Goal: Task Accomplishment & Management: Use online tool/utility

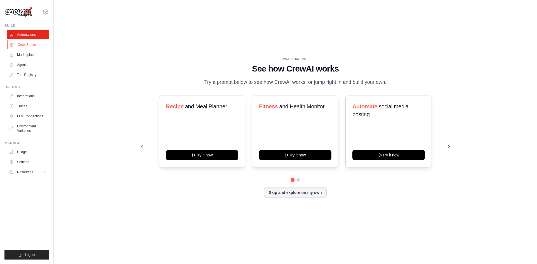
click at [27, 43] on link "Crew Studio" at bounding box center [28, 44] width 42 height 9
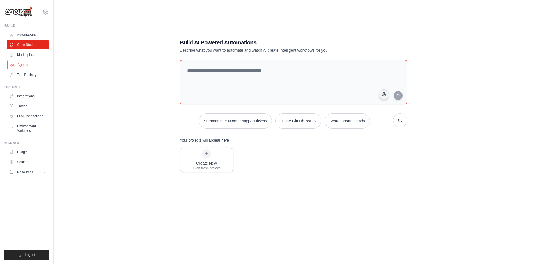
click at [24, 64] on link "Agents" at bounding box center [28, 64] width 42 height 9
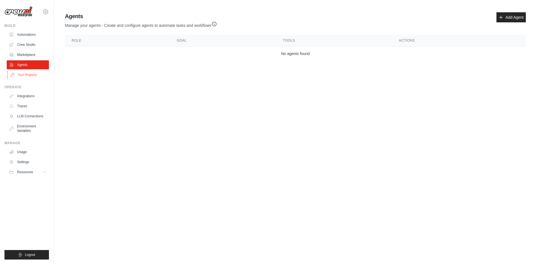
click at [25, 74] on link "Tool Registry" at bounding box center [28, 74] width 42 height 9
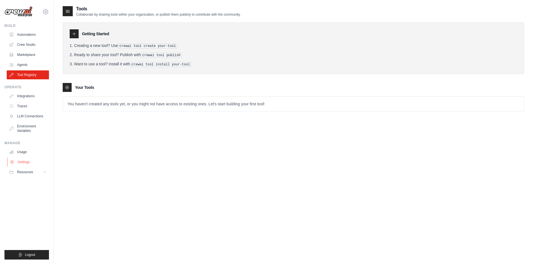
click at [29, 162] on link "Settings" at bounding box center [28, 162] width 42 height 9
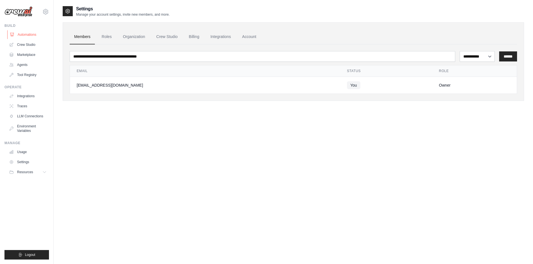
click at [25, 34] on link "Automations" at bounding box center [28, 34] width 42 height 9
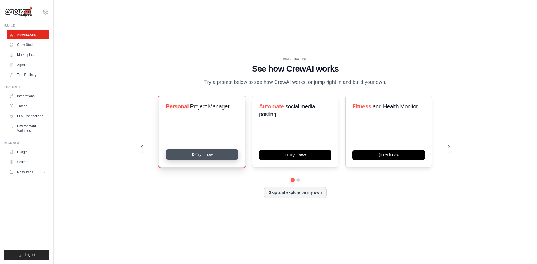
click at [212, 159] on button "Try it now" at bounding box center [202, 155] width 72 height 10
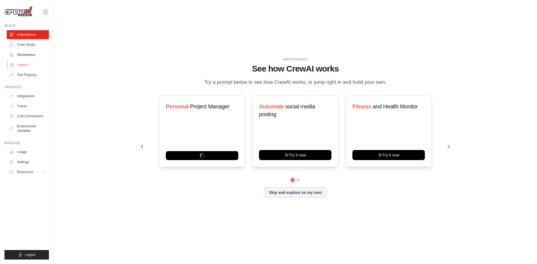
click at [25, 63] on link "Agents" at bounding box center [28, 64] width 42 height 9
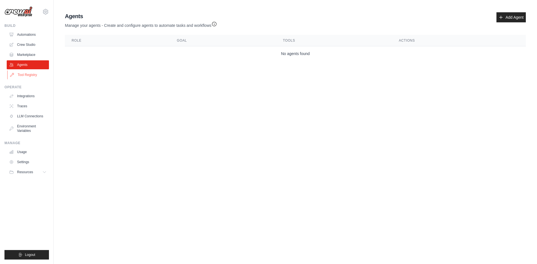
click at [27, 76] on link "Tool Registry" at bounding box center [28, 74] width 42 height 9
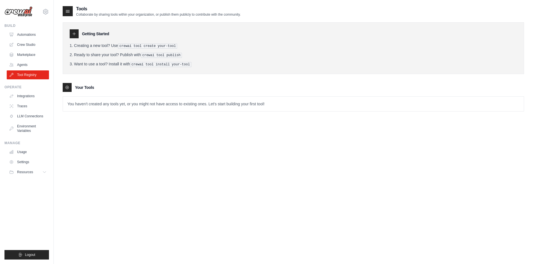
click at [137, 104] on p "You haven't created any tools yet, or you might not have access to existing one…" at bounding box center [293, 104] width 460 height 15
click at [74, 35] on icon at bounding box center [74, 34] width 4 height 4
click at [112, 107] on p "You haven't created any tools yet, or you might not have access to existing one…" at bounding box center [293, 104] width 460 height 15
click at [118, 101] on p "You haven't created any tools yet, or you might not have access to existing one…" at bounding box center [293, 104] width 460 height 15
drag, startPoint x: 155, startPoint y: 103, endPoint x: 58, endPoint y: 105, distance: 96.2
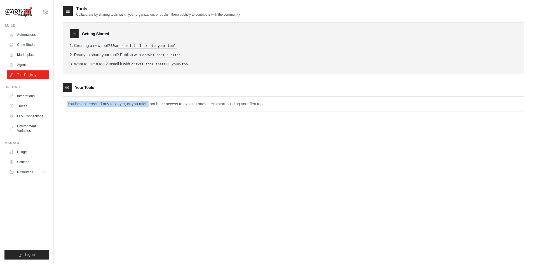
click at [58, 105] on div "Tools Collaborate by sharing tools within your organization, or publish them pu…" at bounding box center [293, 138] width 479 height 264
click at [82, 102] on p "You haven't created any tools yet, or you might not have access to existing one…" at bounding box center [293, 104] width 460 height 15
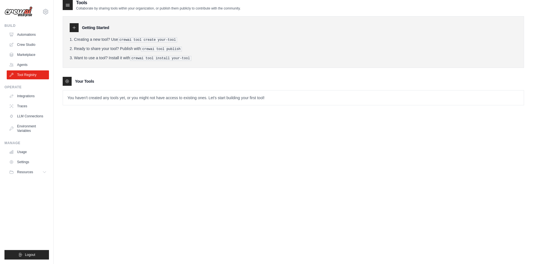
scroll to position [11, 0]
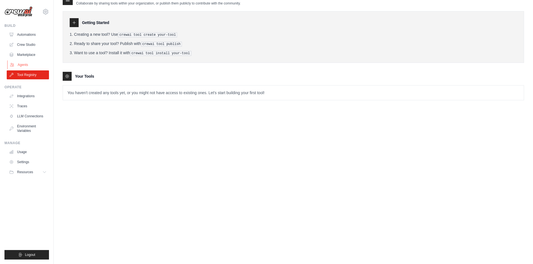
click at [31, 63] on link "Agents" at bounding box center [28, 64] width 42 height 9
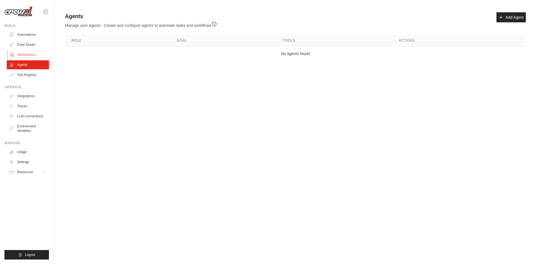
click at [32, 55] on link "Marketplace" at bounding box center [28, 54] width 42 height 9
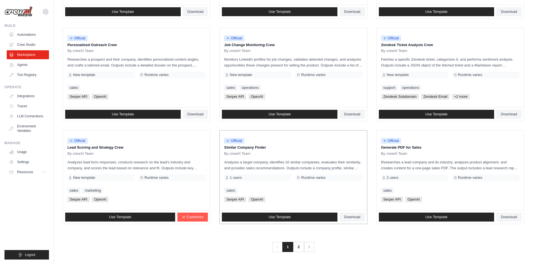
scroll to position [254, 0]
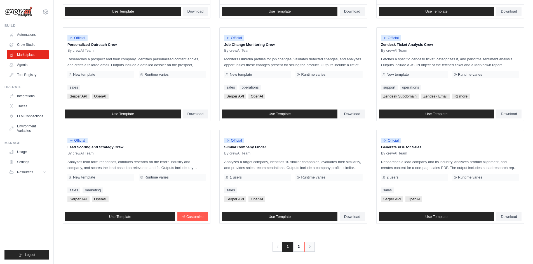
click at [309, 246] on icon "Pagination" at bounding box center [310, 247] width 6 height 6
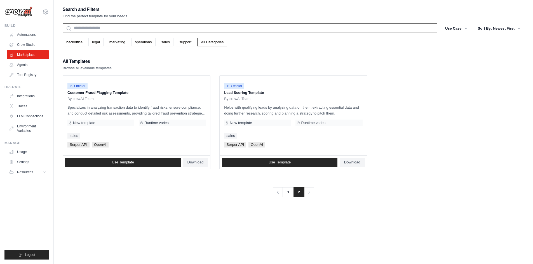
click at [97, 24] on input "text" at bounding box center [250, 27] width 374 height 9
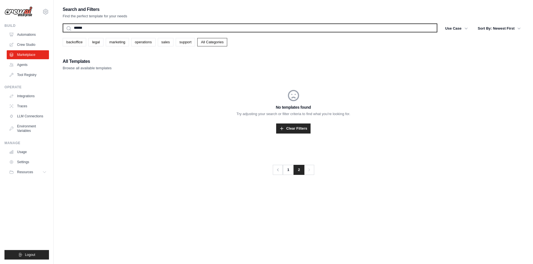
type input "******"
click at [62, 32] on button "Search" at bounding box center [62, 32] width 0 height 0
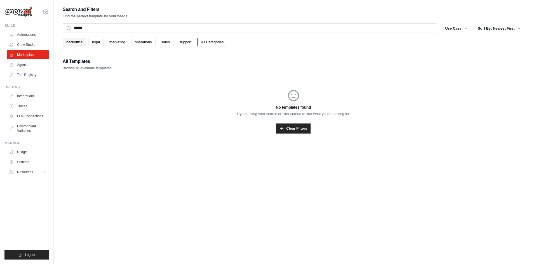
click at [79, 40] on link "backoffice" at bounding box center [74, 42] width 23 height 8
click at [101, 41] on link "legal" at bounding box center [95, 42] width 15 height 8
click at [116, 40] on link "marketing" at bounding box center [117, 42] width 23 height 8
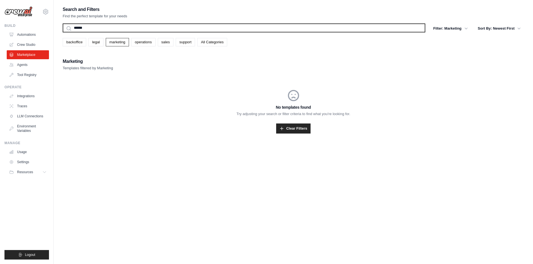
drag, startPoint x: 100, startPoint y: 26, endPoint x: 4, endPoint y: 24, distance: 95.6
click at [5, 24] on div "[EMAIL_ADDRESS][DOMAIN_NAME] Settings Build Automations Crew Studio Resources" at bounding box center [266, 137] width 533 height 275
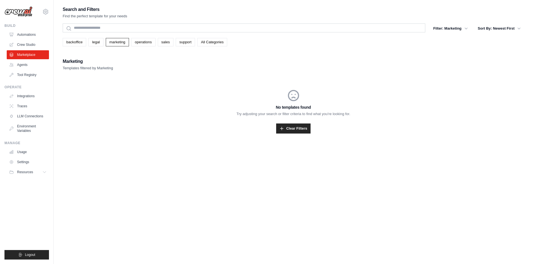
click at [86, 48] on div "Search and Filters Find the perfect template for your needs Search Filter: Mark…" at bounding box center [293, 76] width 461 height 141
click at [82, 42] on link "backoffice" at bounding box center [74, 42] width 23 height 8
click at [95, 45] on link "legal" at bounding box center [95, 42] width 15 height 8
click at [129, 38] on link "marketing" at bounding box center [117, 42] width 23 height 8
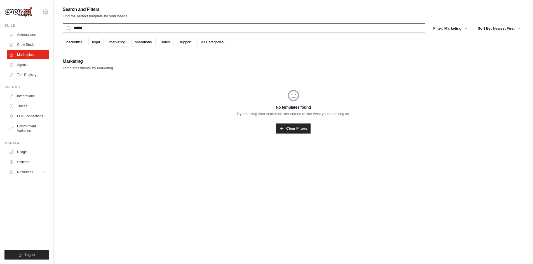
click at [129, 30] on input "******" at bounding box center [244, 27] width 362 height 9
type input "*"
click at [62, 32] on button "Search" at bounding box center [62, 32] width 0 height 0
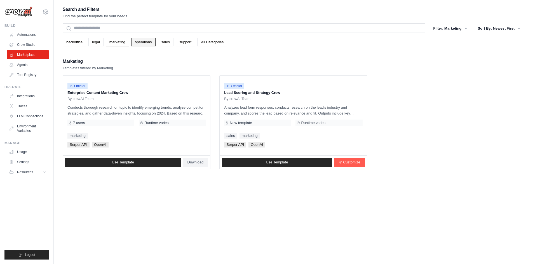
click at [142, 38] on link "operations" at bounding box center [143, 42] width 24 height 8
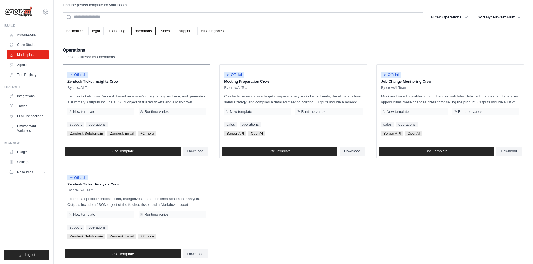
scroll to position [20, 0]
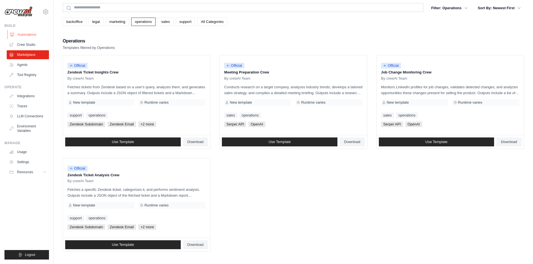
click at [28, 33] on link "Automations" at bounding box center [28, 34] width 42 height 9
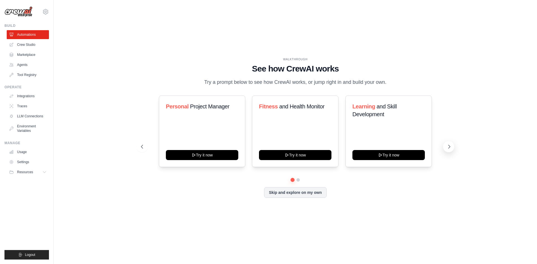
click at [450, 150] on icon at bounding box center [449, 147] width 6 height 6
click at [448, 150] on icon at bounding box center [449, 147] width 6 height 6
click at [297, 197] on button "Skip and explore on my own" at bounding box center [295, 192] width 62 height 11
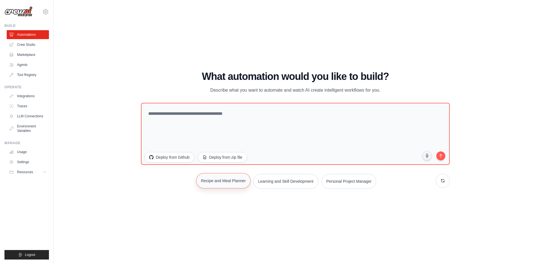
click at [212, 179] on button "Recipe and Meal Planner" at bounding box center [223, 180] width 55 height 15
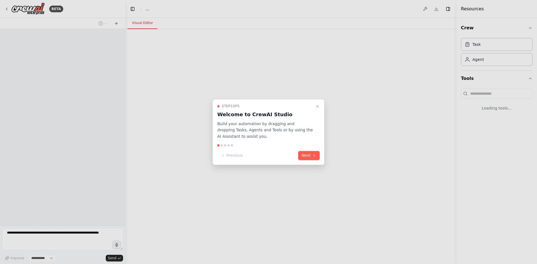
select select "****"
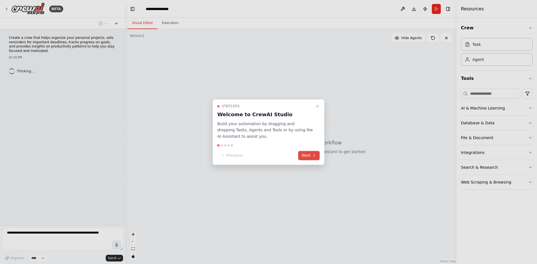
click at [311, 156] on button "Next" at bounding box center [309, 155] width 22 height 9
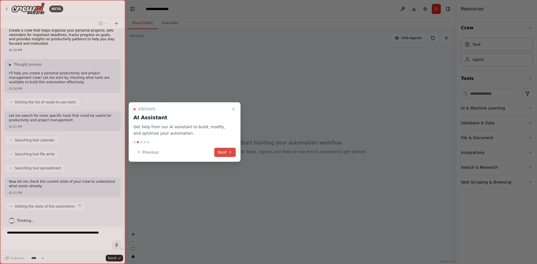
scroll to position [12, 0]
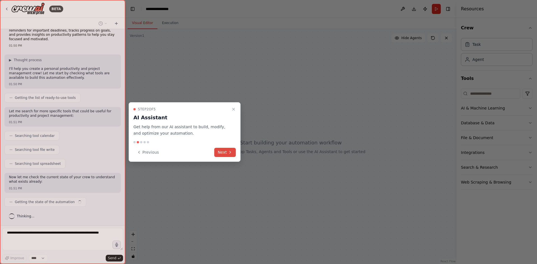
click at [224, 153] on button "Next" at bounding box center [225, 152] width 22 height 9
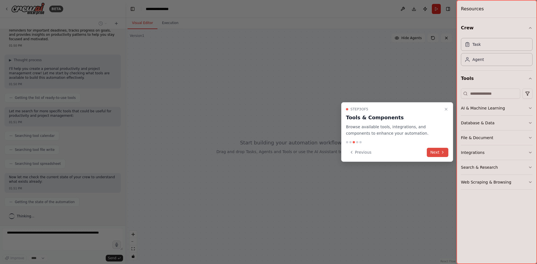
click at [435, 151] on button "Next" at bounding box center [438, 152] width 22 height 9
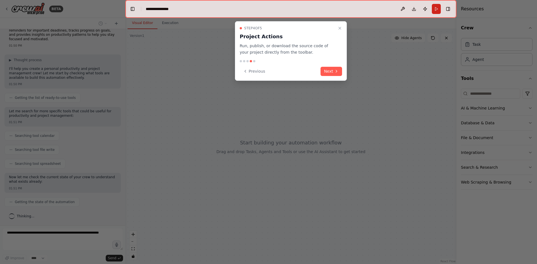
click at [327, 71] on button "Next" at bounding box center [331, 71] width 22 height 9
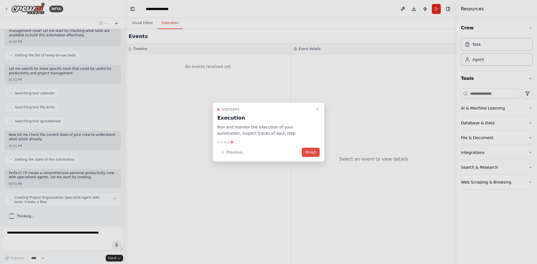
scroll to position [58, 0]
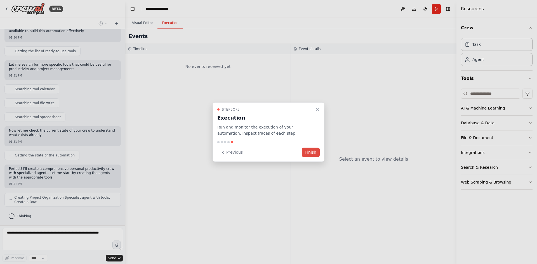
click at [314, 153] on button "Finish" at bounding box center [311, 152] width 18 height 9
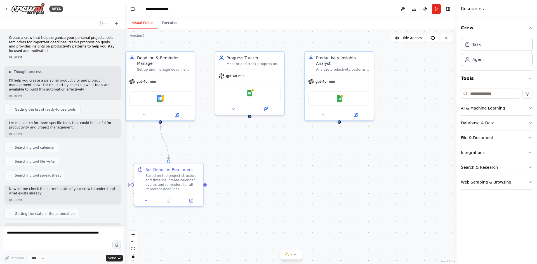
scroll to position [157, 0]
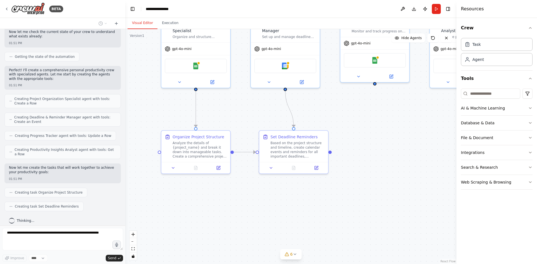
drag, startPoint x: 363, startPoint y: 184, endPoint x: 370, endPoint y: 146, distance: 39.3
click at [370, 146] on div ".deletable-edge-delete-btn { width: 20px; height: 20px; border: 0px solid #ffff…" at bounding box center [290, 146] width 331 height 235
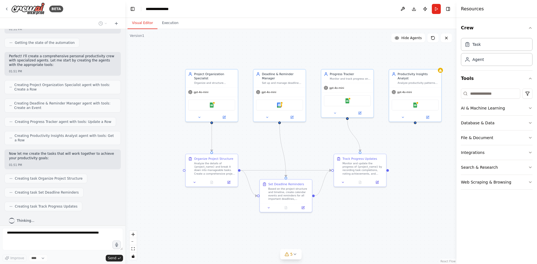
scroll to position [185, 0]
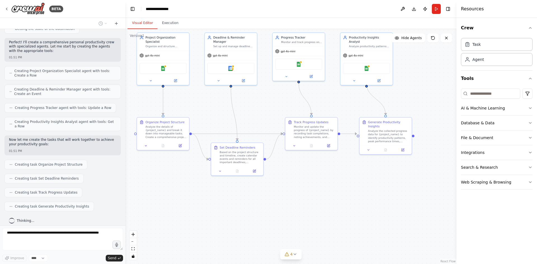
drag, startPoint x: 388, startPoint y: 230, endPoint x: 343, endPoint y: 197, distance: 56.3
click at [343, 197] on div ".deletable-edge-delete-btn { width: 20px; height: 20px; border: 0px solid #ffff…" at bounding box center [290, 146] width 331 height 235
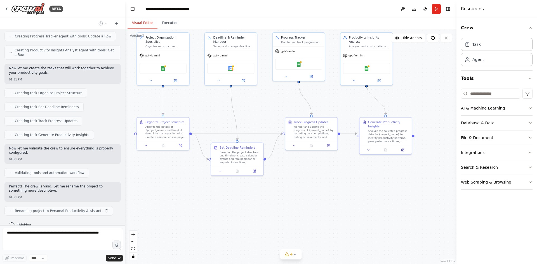
scroll to position [261, 0]
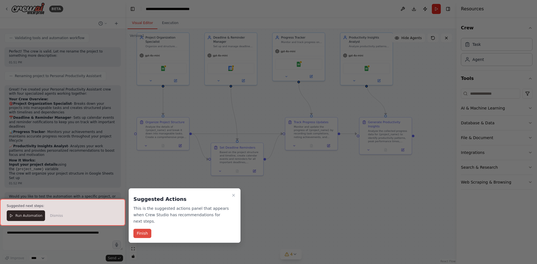
click at [140, 229] on button "Finish" at bounding box center [142, 233] width 18 height 9
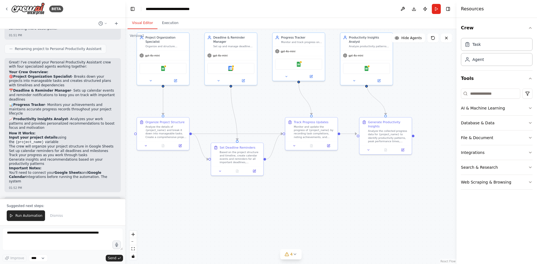
scroll to position [423, 0]
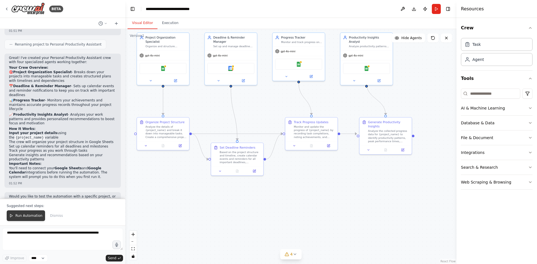
click at [26, 214] on span "Run Automation" at bounding box center [28, 216] width 27 height 4
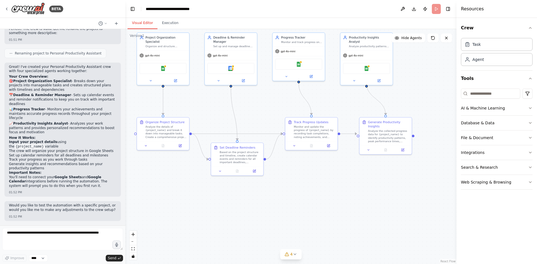
scroll to position [396, 0]
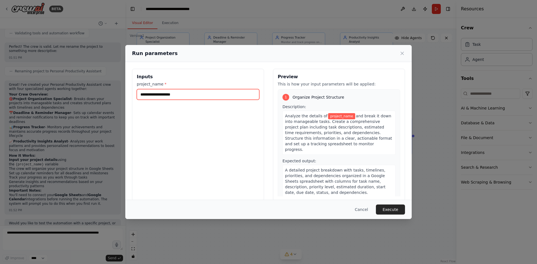
click at [182, 96] on input "project_name *" at bounding box center [198, 94] width 122 height 11
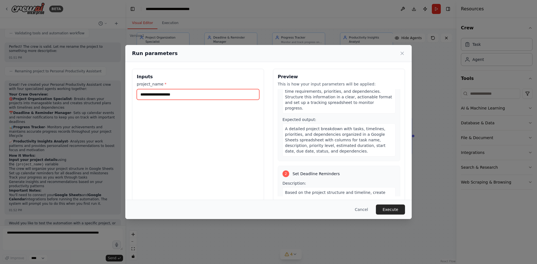
scroll to position [0, 0]
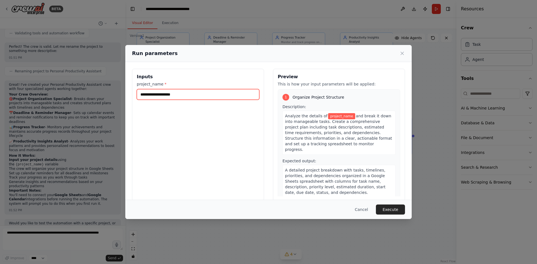
click at [160, 94] on input "project_name *" at bounding box center [198, 94] width 122 height 11
type input "*"
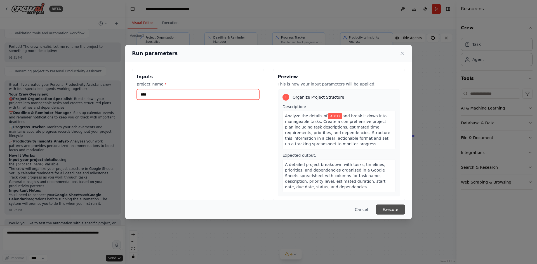
type input "****"
click at [398, 211] on button "Execute" at bounding box center [390, 210] width 29 height 10
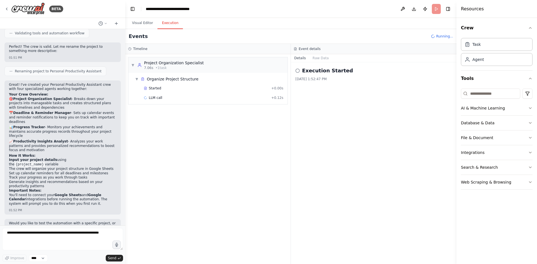
click at [170, 21] on button "Execution" at bounding box center [169, 23] width 25 height 12
click at [171, 87] on div "Started" at bounding box center [206, 88] width 125 height 4
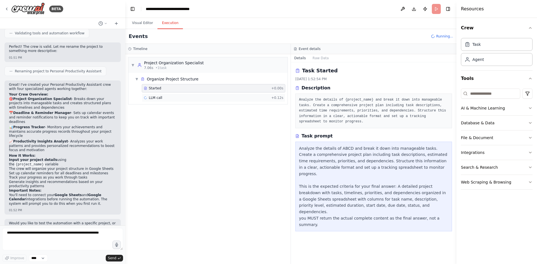
click at [182, 96] on div "LLM call + 0.12s" at bounding box center [214, 98] width 140 height 4
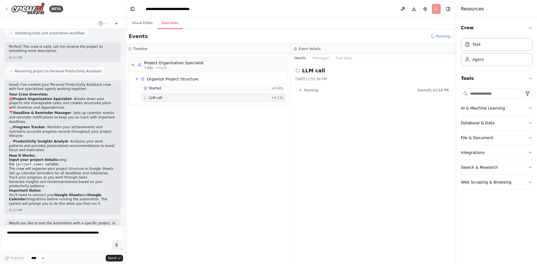
click at [190, 86] on div "Started + 0.00s" at bounding box center [213, 88] width 143 height 8
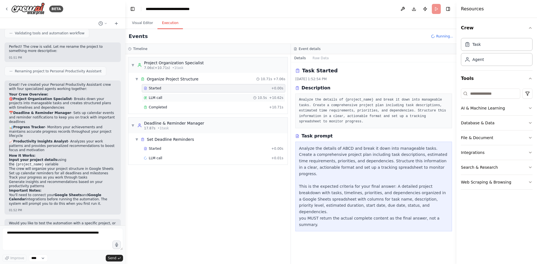
click at [196, 100] on div "LLM call 10.5s + 10.62s" at bounding box center [214, 98] width 140 height 4
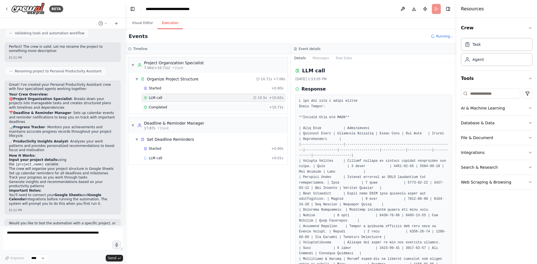
click at [168, 107] on div "Completed" at bounding box center [205, 107] width 123 height 4
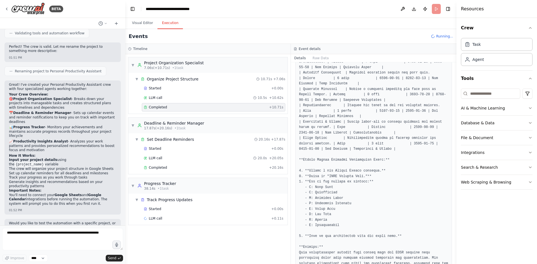
scroll to position [188, 0]
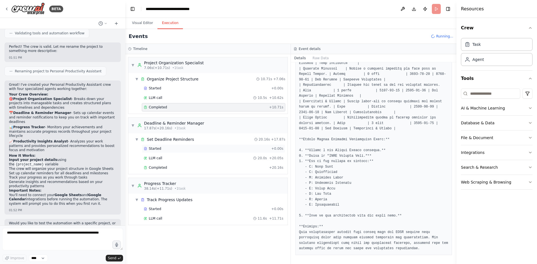
click at [181, 150] on div "Started" at bounding box center [206, 149] width 125 height 4
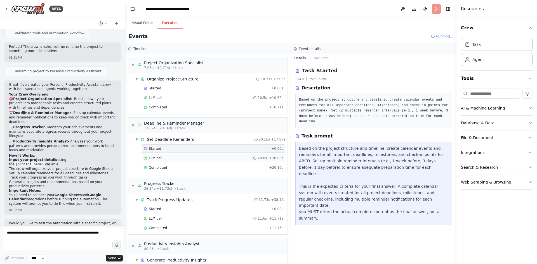
click at [178, 158] on div "LLM call 20.0s + 20.05s" at bounding box center [214, 158] width 140 height 4
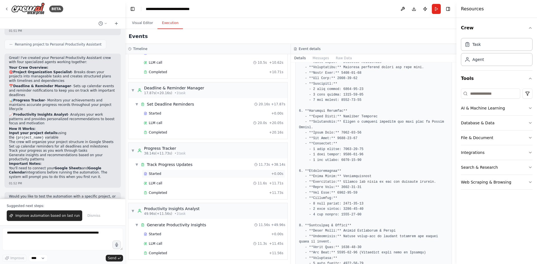
scroll to position [37, 0]
click at [531, 108] on icon "button" at bounding box center [530, 108] width 4 height 4
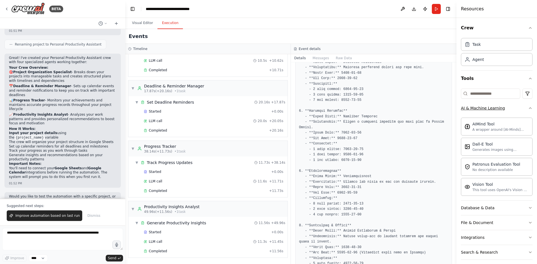
click at [531, 108] on div "Crew Task Agent Tools AI & Machine Learning AIMind Tool A wrapper around [AI-Mi…" at bounding box center [496, 141] width 81 height 246
click at [528, 108] on icon "button" at bounding box center [530, 108] width 4 height 4
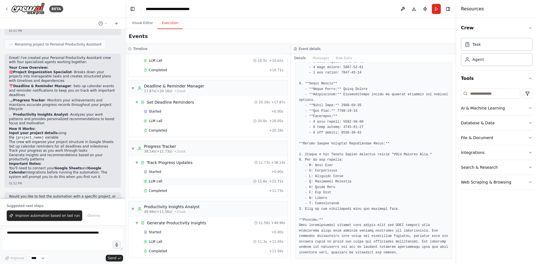
scroll to position [0, 0]
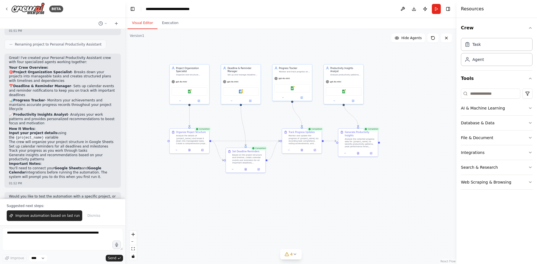
click at [141, 22] on button "Visual Editor" at bounding box center [142, 23] width 30 height 12
click at [360, 137] on div "Analyze the collected progress data for {project_name} to identify productivity…" at bounding box center [360, 142] width 31 height 10
click at [355, 151] on button at bounding box center [358, 153] width 14 height 4
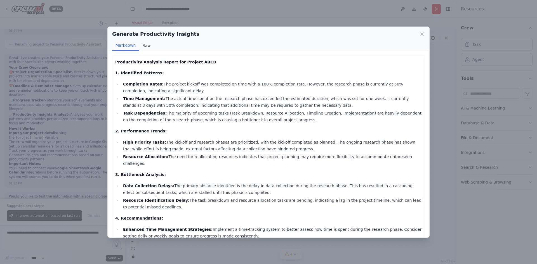
click at [145, 47] on button "Raw" at bounding box center [146, 45] width 15 height 11
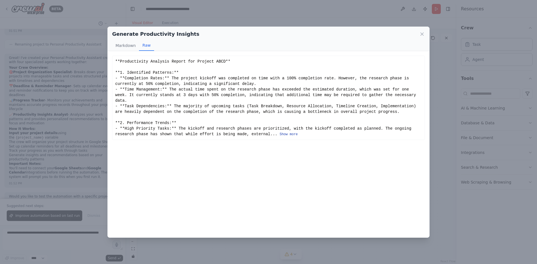
click at [280, 132] on button "Show more" at bounding box center [289, 134] width 18 height 4
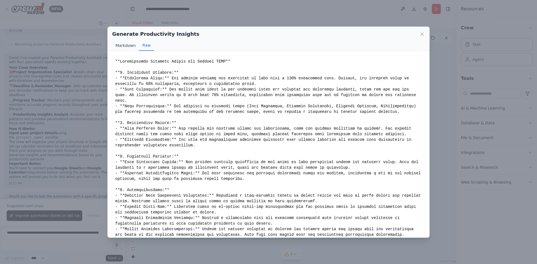
click at [125, 44] on button "Markdown" at bounding box center [125, 45] width 27 height 11
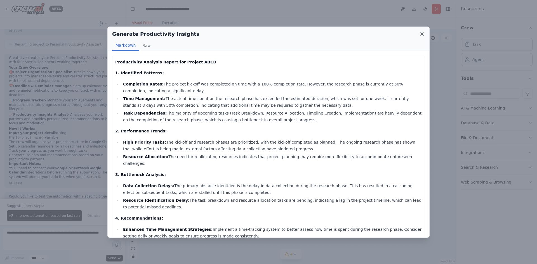
click at [421, 33] on icon at bounding box center [422, 34] width 6 height 6
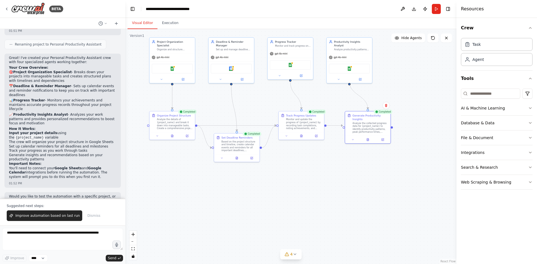
click at [304, 79] on div "Progress Tracker Monitor and track progress on goals for {project_name} by upda…" at bounding box center [290, 58] width 46 height 42
click at [301, 75] on icon at bounding box center [301, 75] width 2 height 2
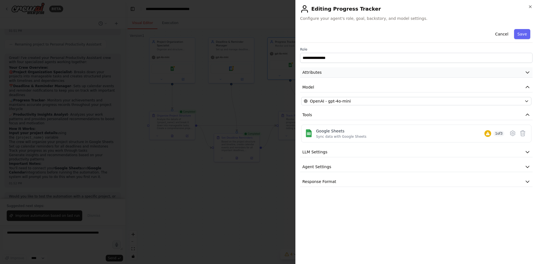
click at [346, 67] on button "Attributes" at bounding box center [416, 72] width 232 height 10
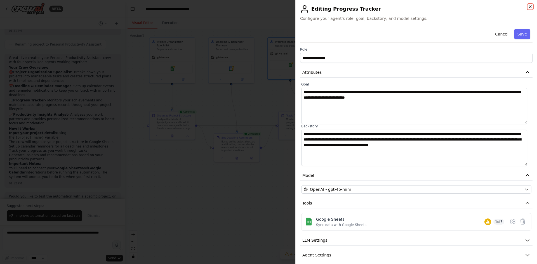
click at [530, 6] on icon "button" at bounding box center [530, 6] width 4 height 4
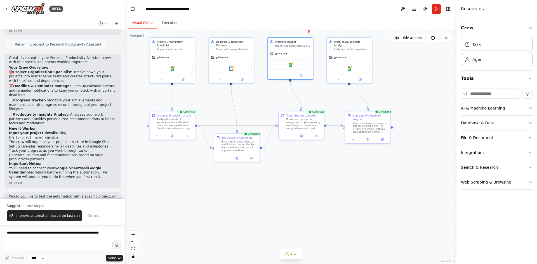
click at [358, 228] on div ".deletable-edge-delete-btn { width: 20px; height: 20px; border: 0px solid #ffff…" at bounding box center [290, 146] width 331 height 235
click at [235, 70] on div "Google Calendar" at bounding box center [231, 68] width 41 height 10
click at [229, 77] on button at bounding box center [220, 78] width 21 height 4
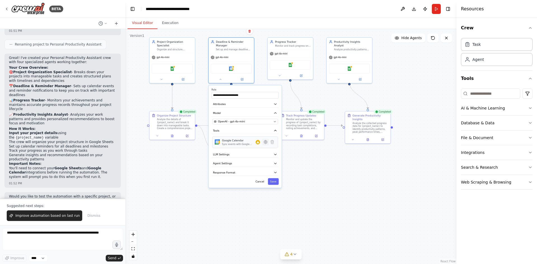
click at [266, 142] on icon at bounding box center [265, 141] width 3 height 3
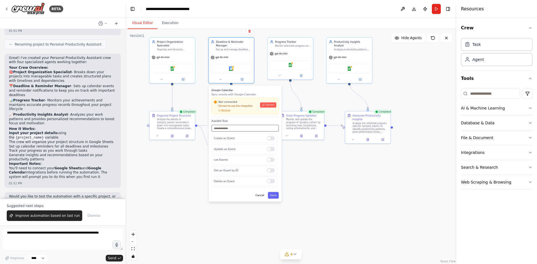
click at [226, 130] on input "text" at bounding box center [244, 128] width 67 height 7
click at [178, 179] on div ".deletable-edge-delete-btn { width: 20px; height: 20px; border: 0px solid #ffff…" at bounding box center [290, 146] width 331 height 235
click at [404, 9] on button at bounding box center [402, 9] width 9 height 10
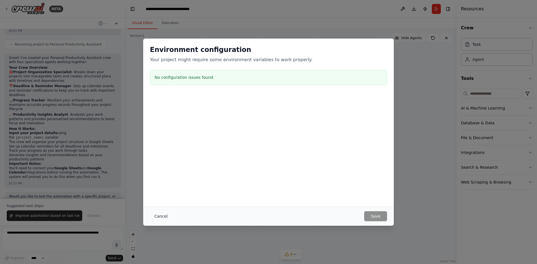
click at [164, 217] on button "Cancel" at bounding box center [161, 216] width 22 height 10
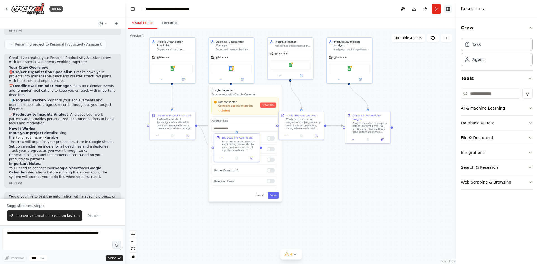
click at [447, 7] on button "Toggle Right Sidebar" at bounding box center [448, 9] width 8 height 8
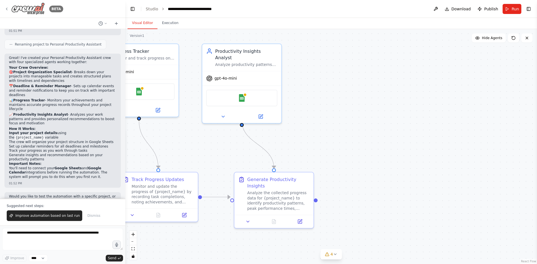
click at [5, 7] on icon at bounding box center [6, 9] width 4 height 4
